Goal: Use online tool/utility: Utilize a website feature to perform a specific function

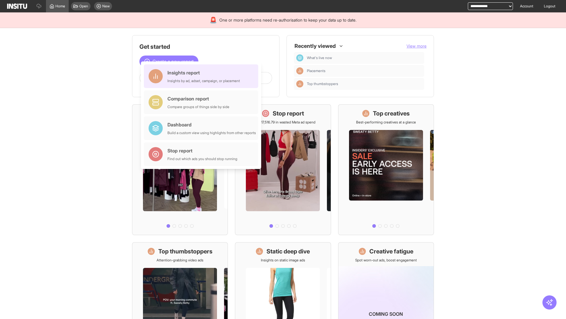
click at [203, 76] on div "Insights report Insights by ad, adset, campaign, or placement" at bounding box center [204, 76] width 73 height 14
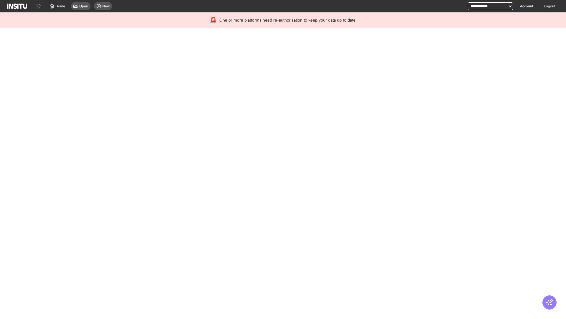
select select "**"
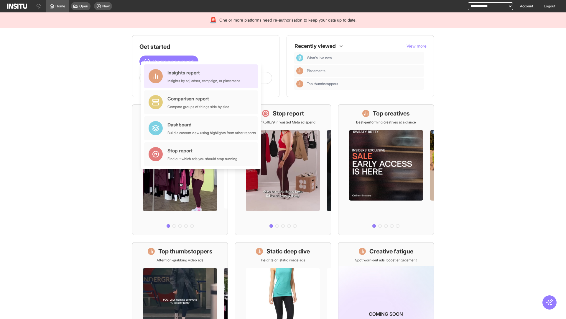
click at [203, 76] on div "Insights report Insights by ad, adset, campaign, or placement" at bounding box center [204, 76] width 73 height 14
